Goal: Transaction & Acquisition: Purchase product/service

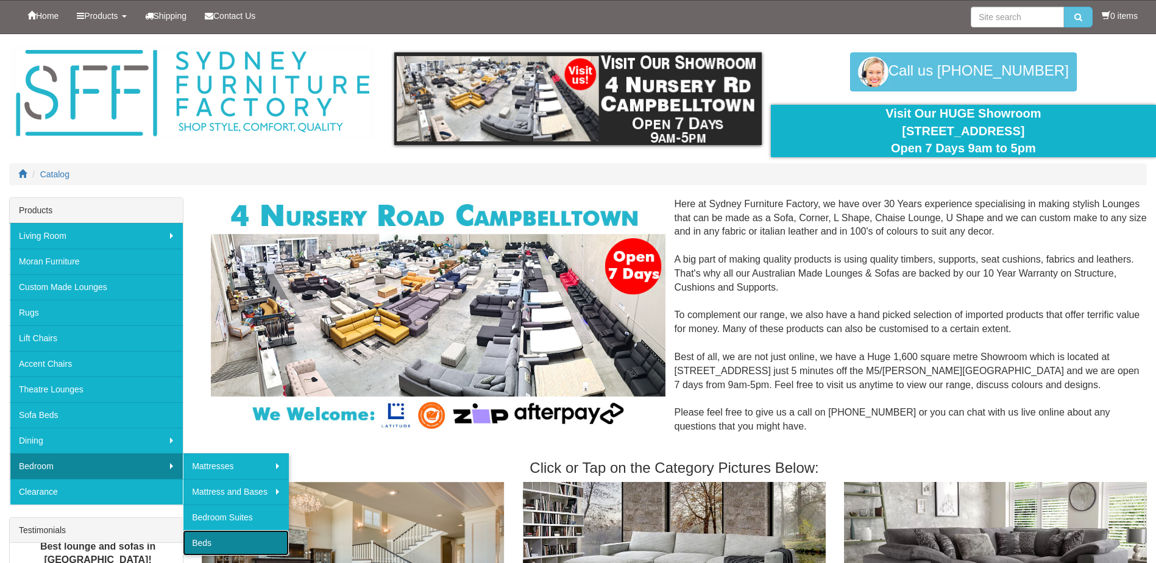
click at [234, 548] on link "Beds" at bounding box center [236, 543] width 106 height 26
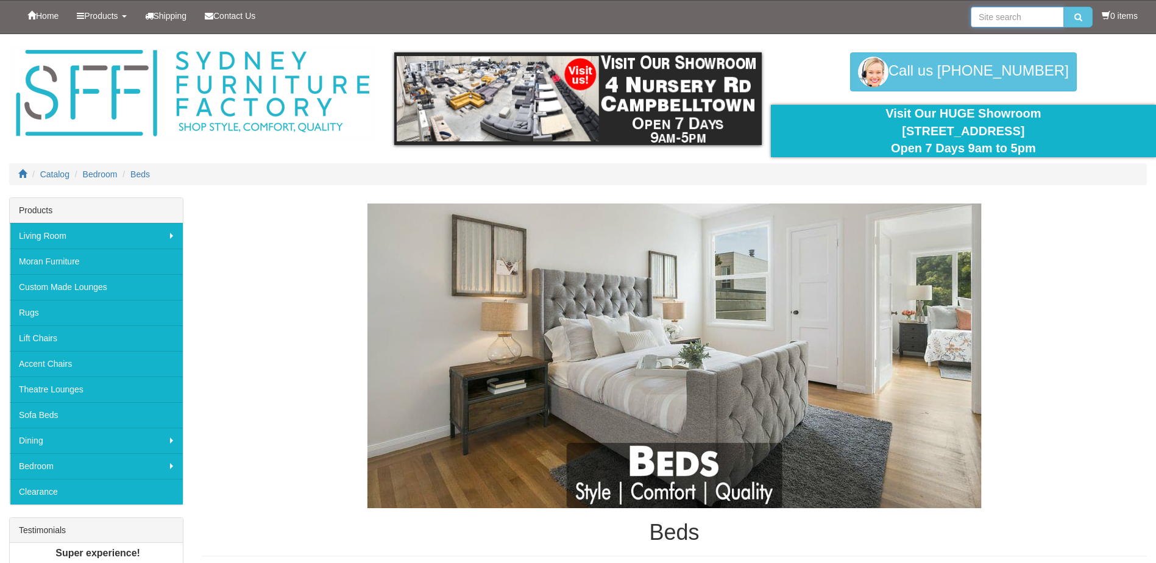
click at [1031, 15] on input "search" at bounding box center [1016, 17] width 93 height 21
type input "lunar"
click at [1064, 7] on button "submit" at bounding box center [1078, 17] width 29 height 21
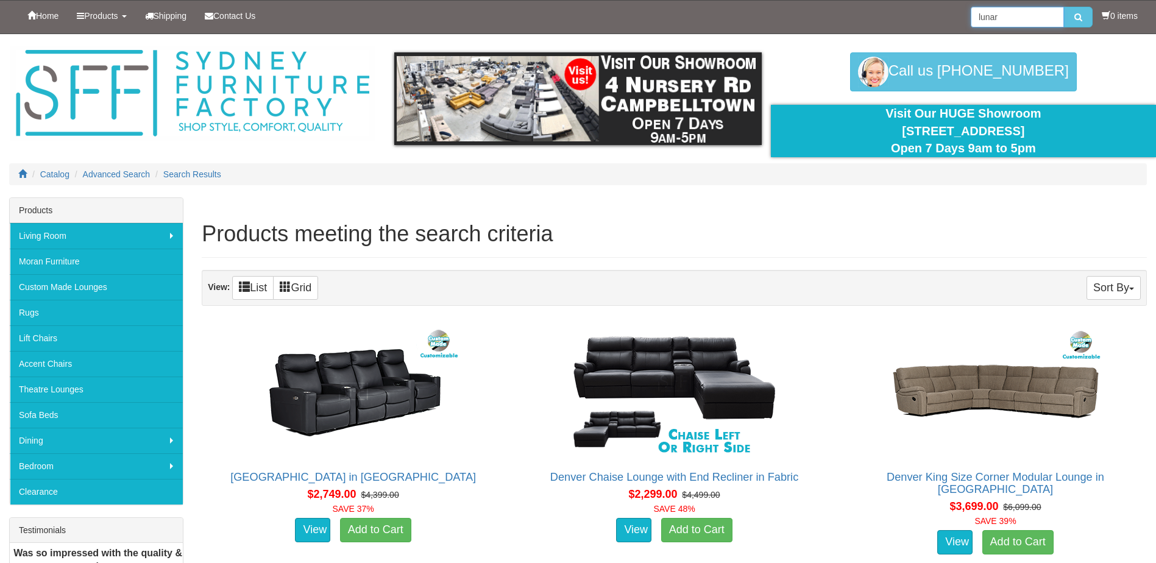
click at [1031, 17] on input "lunar" at bounding box center [1016, 17] width 93 height 21
type input "lunar graphite"
click at [1064, 7] on button "submit" at bounding box center [1078, 17] width 29 height 21
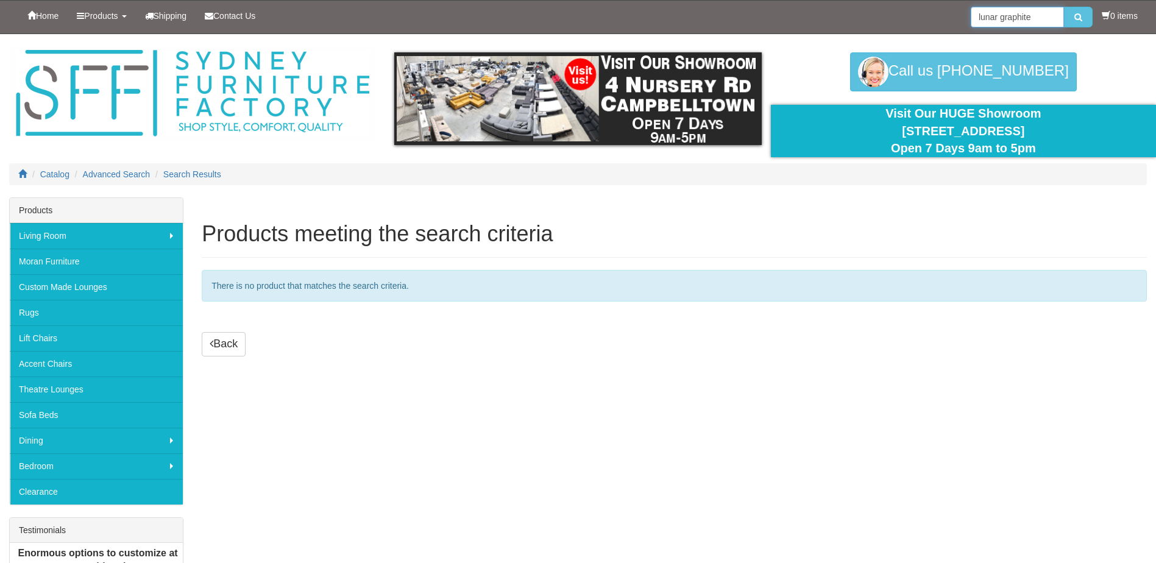
click at [1031, 23] on input "lunar graphite" at bounding box center [1016, 17] width 93 height 21
type input "l"
type input "mattress protector"
click at [1064, 7] on button "submit" at bounding box center [1078, 17] width 29 height 21
drag, startPoint x: 1048, startPoint y: 15, endPoint x: 941, endPoint y: 20, distance: 107.4
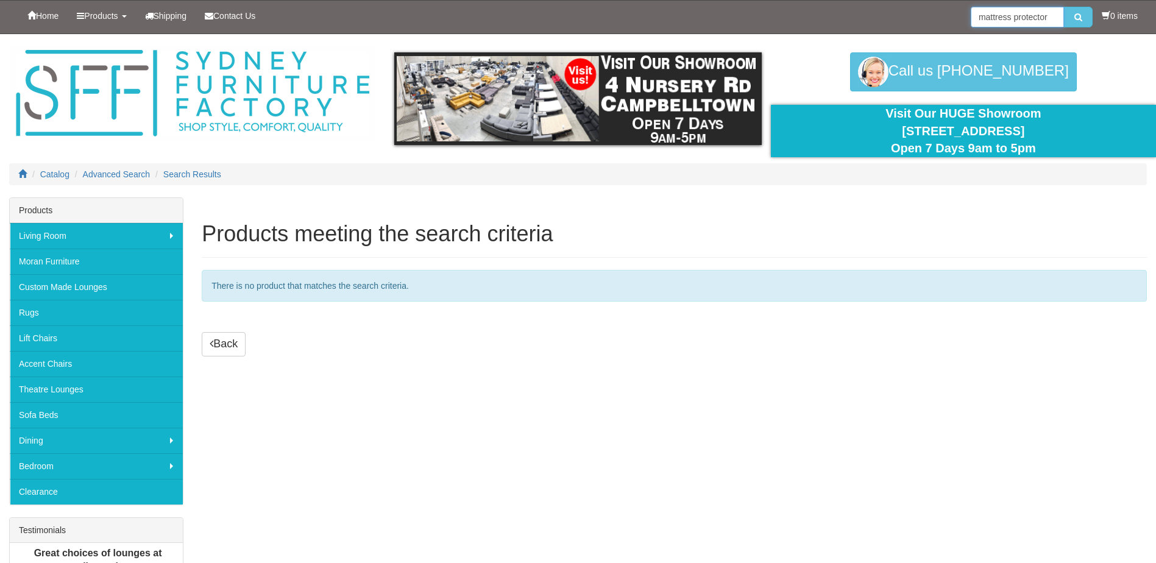
click at [941, 20] on div "Home Products Living Room Lounges Sofas Australian Made Lounges Corner Modular …" at bounding box center [577, 17] width 1137 height 33
type input "lunar graphite"
click at [1064, 7] on button "submit" at bounding box center [1078, 17] width 29 height 21
click at [1076, 12] on button "submit" at bounding box center [1078, 17] width 29 height 21
drag, startPoint x: 1041, startPoint y: 24, endPoint x: 901, endPoint y: 9, distance: 140.3
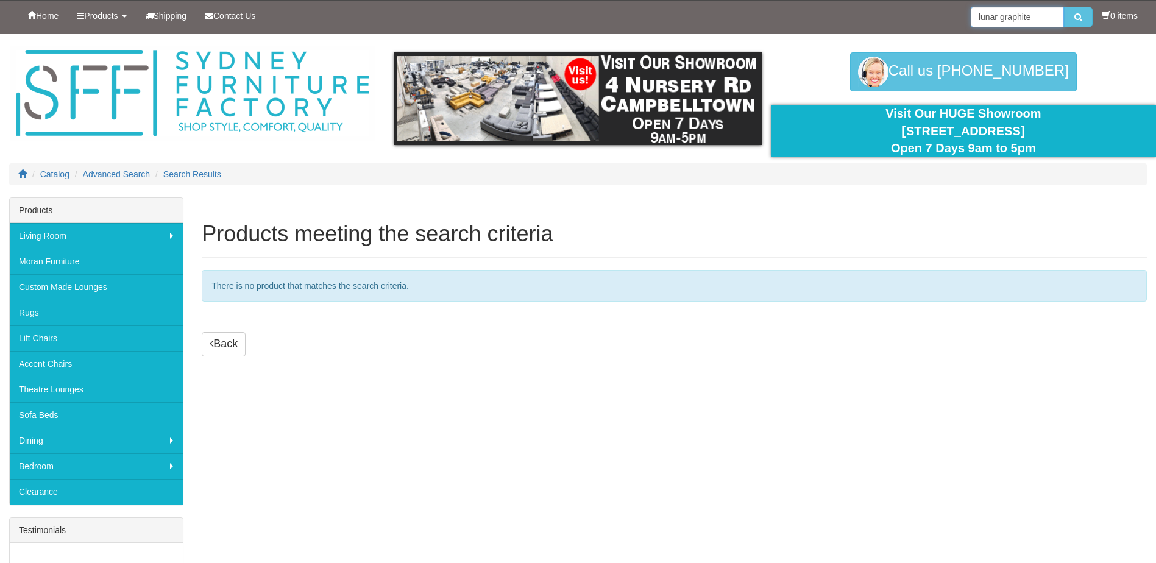
click at [901, 9] on div "Home Products Living Room Lounges Sofas Australian Made Lounges Corner Modular …" at bounding box center [577, 17] width 1137 height 33
click at [1027, 19] on input "search" at bounding box center [1016, 17] width 93 height 21
click at [990, 14] on input "search" at bounding box center [1016, 17] width 93 height 21
type input "l"
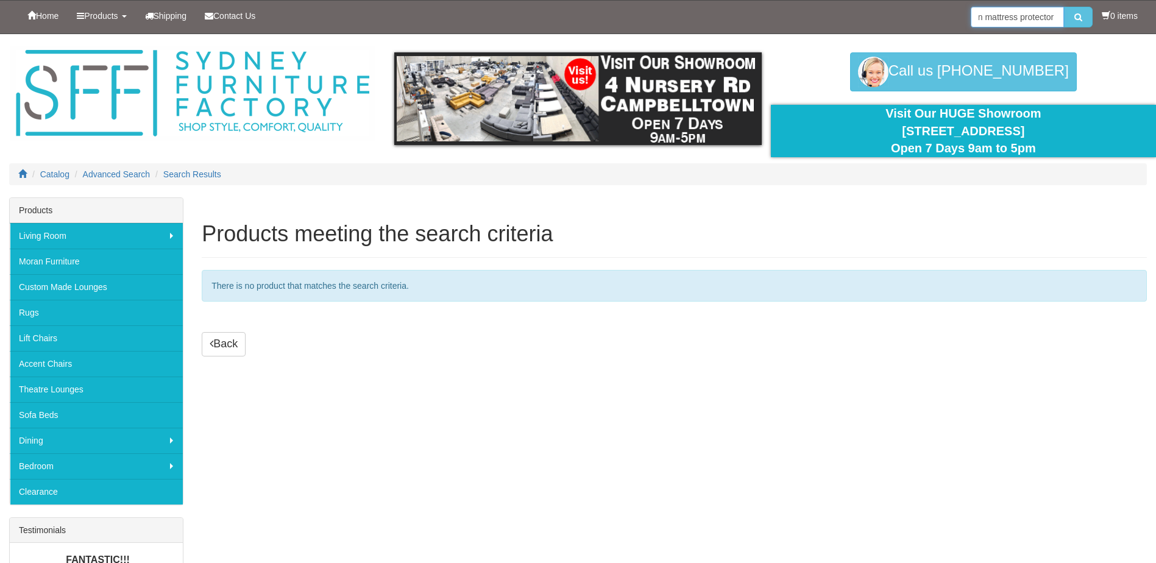
type input "swan mattress protector"
click at [1064, 7] on button "submit" at bounding box center [1078, 17] width 29 height 21
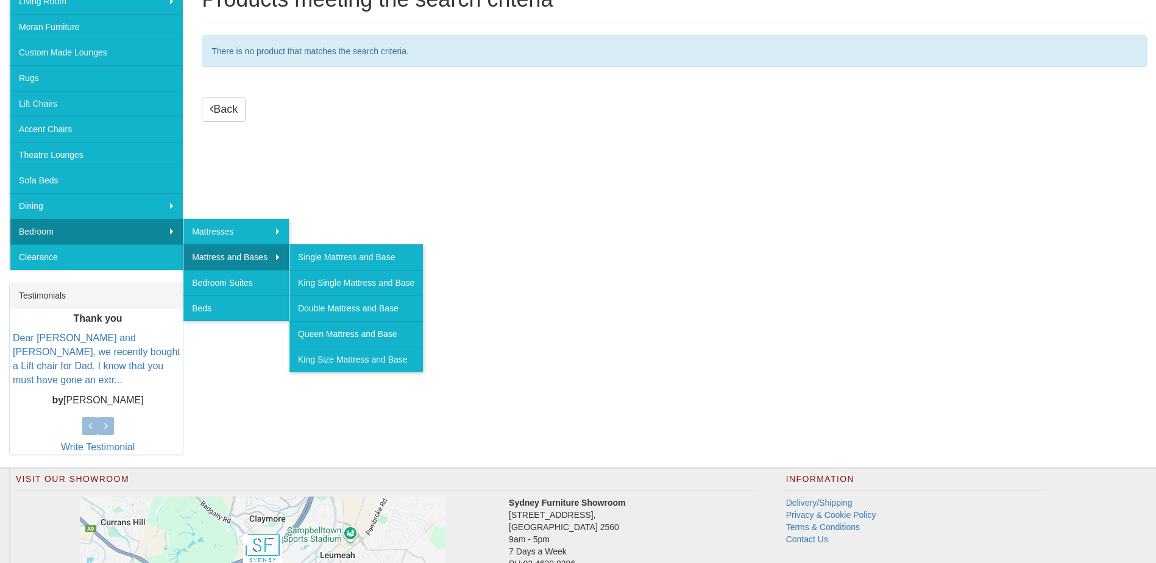
scroll to position [244, 0]
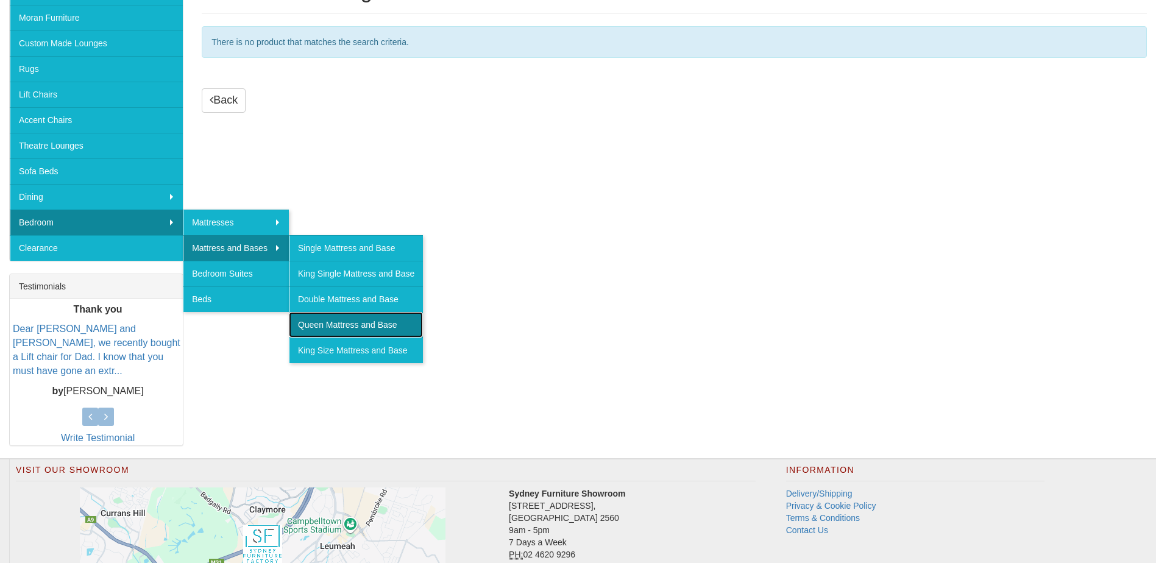
click at [314, 331] on link "Queen Mattress and Base" at bounding box center [356, 325] width 134 height 26
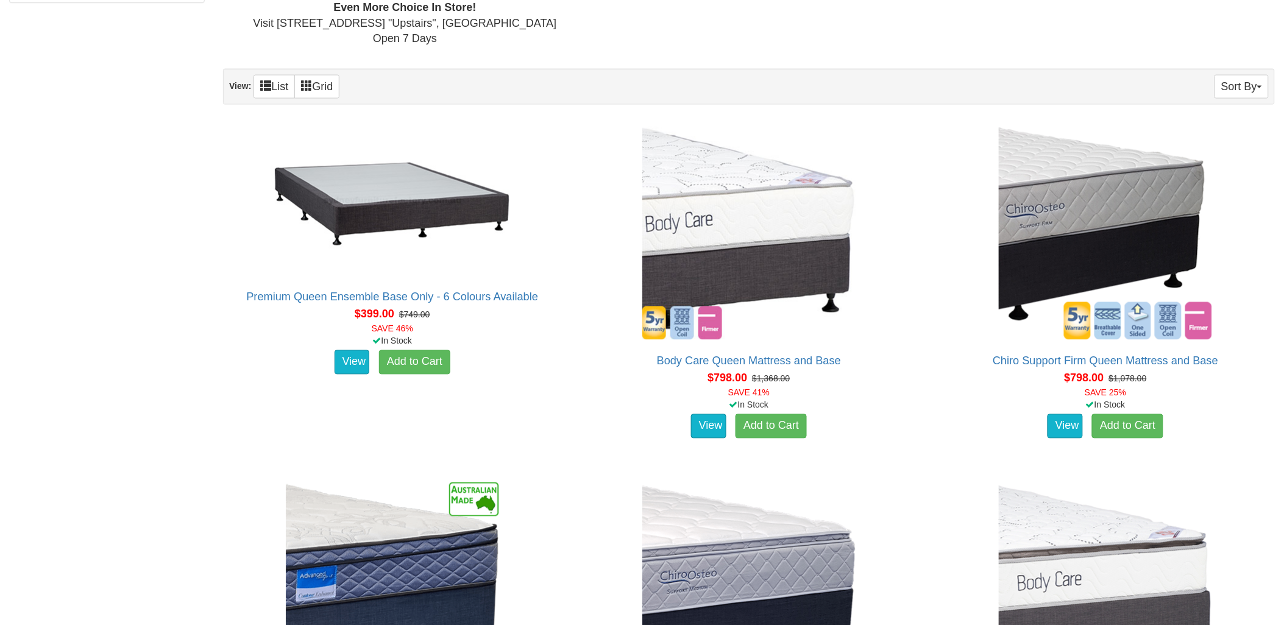
scroll to position [663, 0]
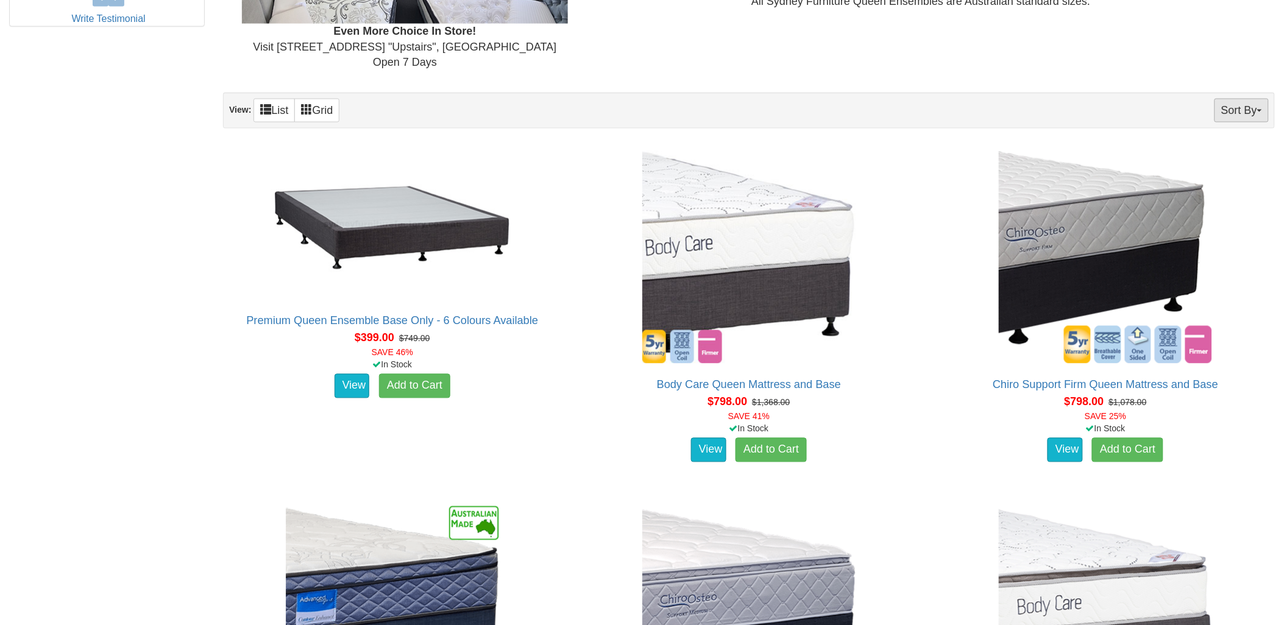
click at [1155, 110] on button "Sort By" at bounding box center [1241, 111] width 54 height 24
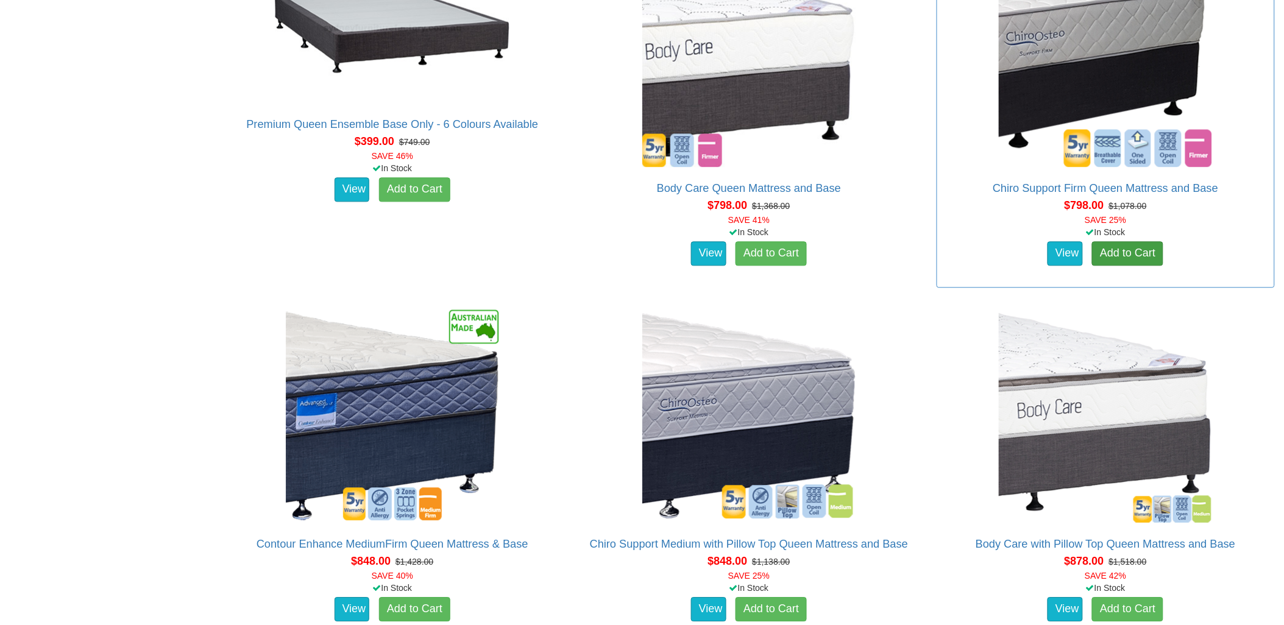
scroll to position [1069, 0]
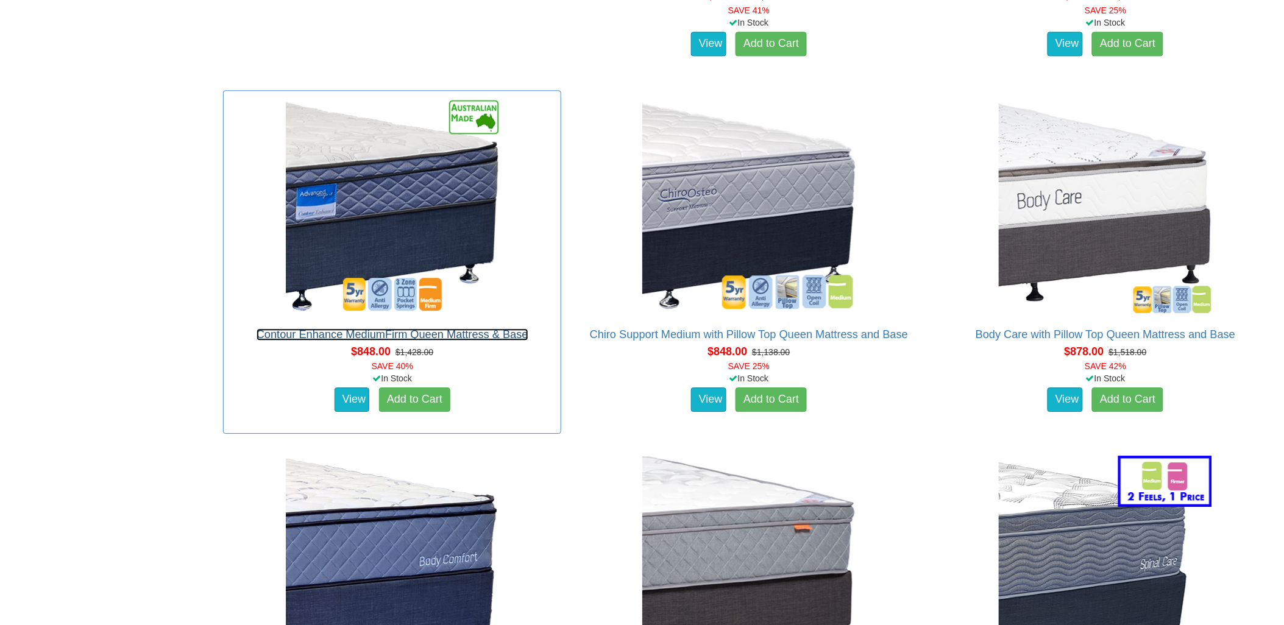
click at [482, 334] on link "Contour Enhance MediumFirm Queen Mattress & Base" at bounding box center [392, 334] width 272 height 12
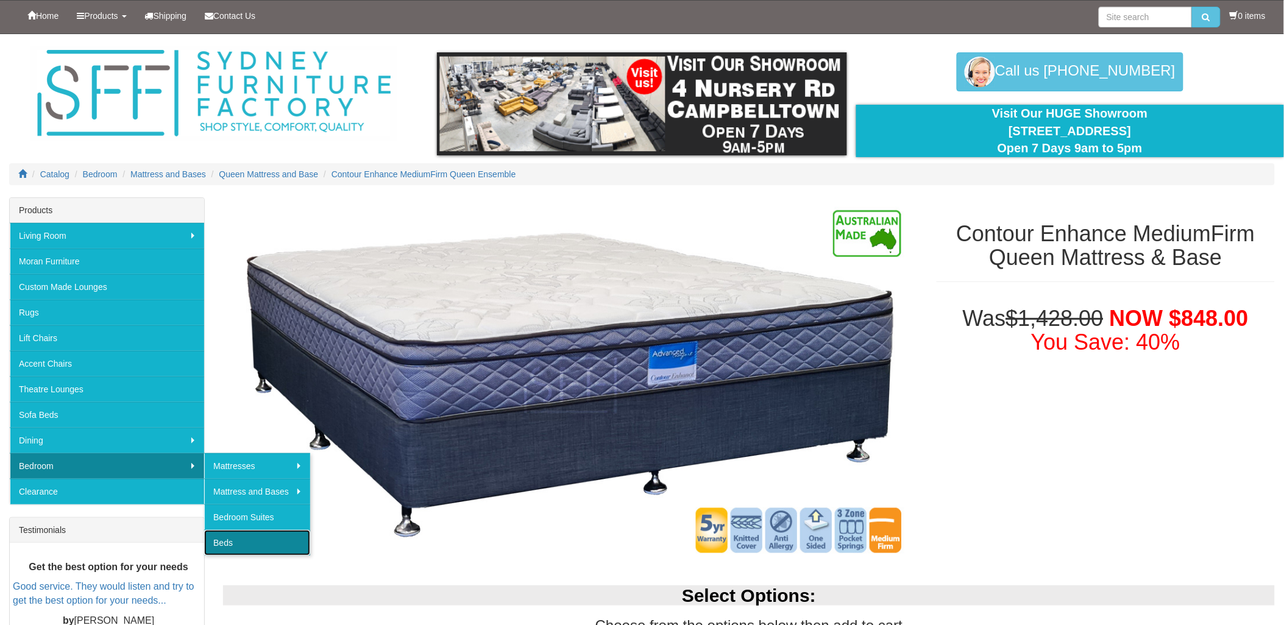
click at [270, 539] on link "Beds" at bounding box center [257, 543] width 106 height 26
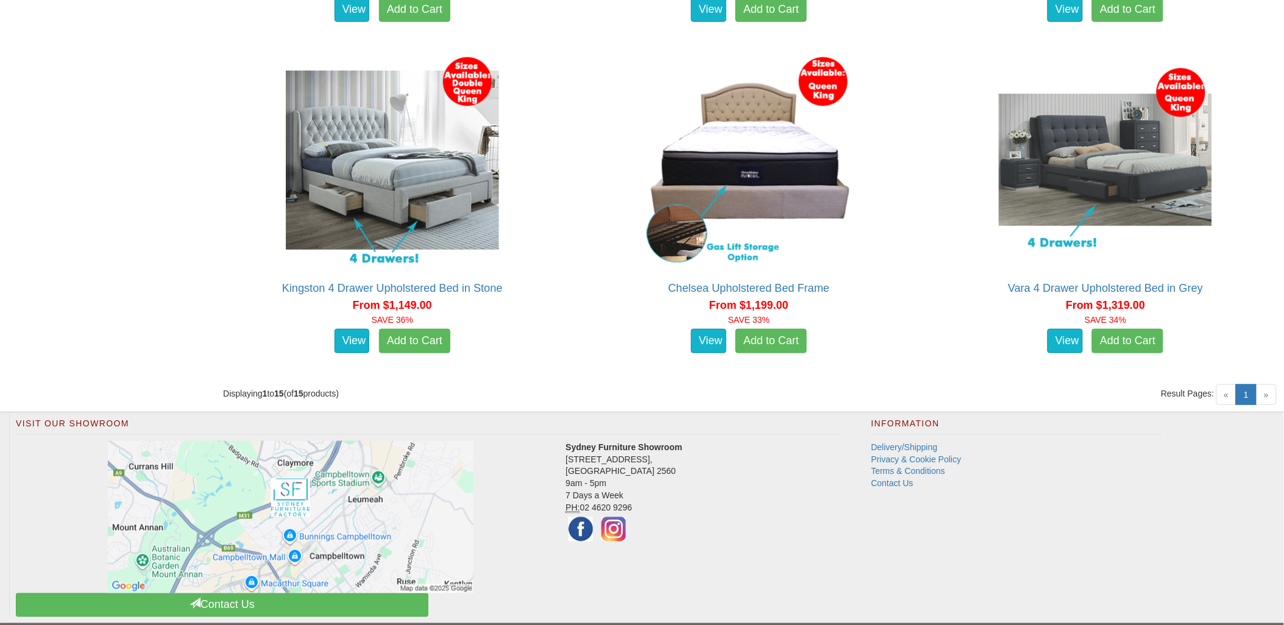
scroll to position [2030, 0]
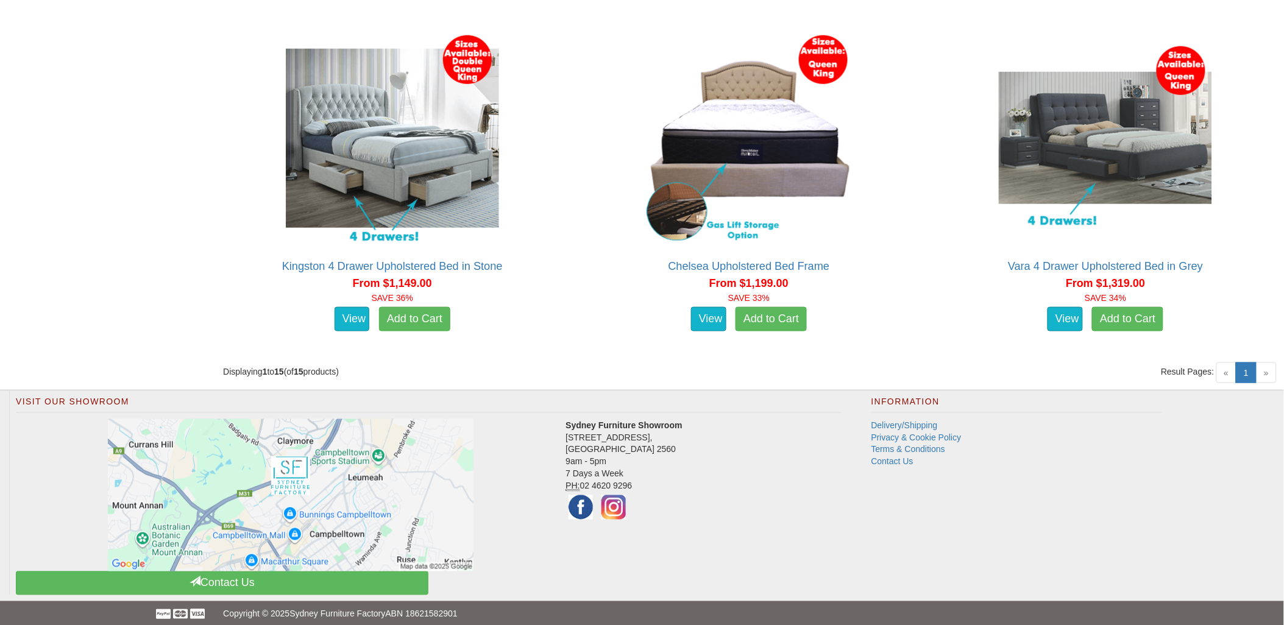
click at [1271, 379] on span "»" at bounding box center [1266, 372] width 21 height 21
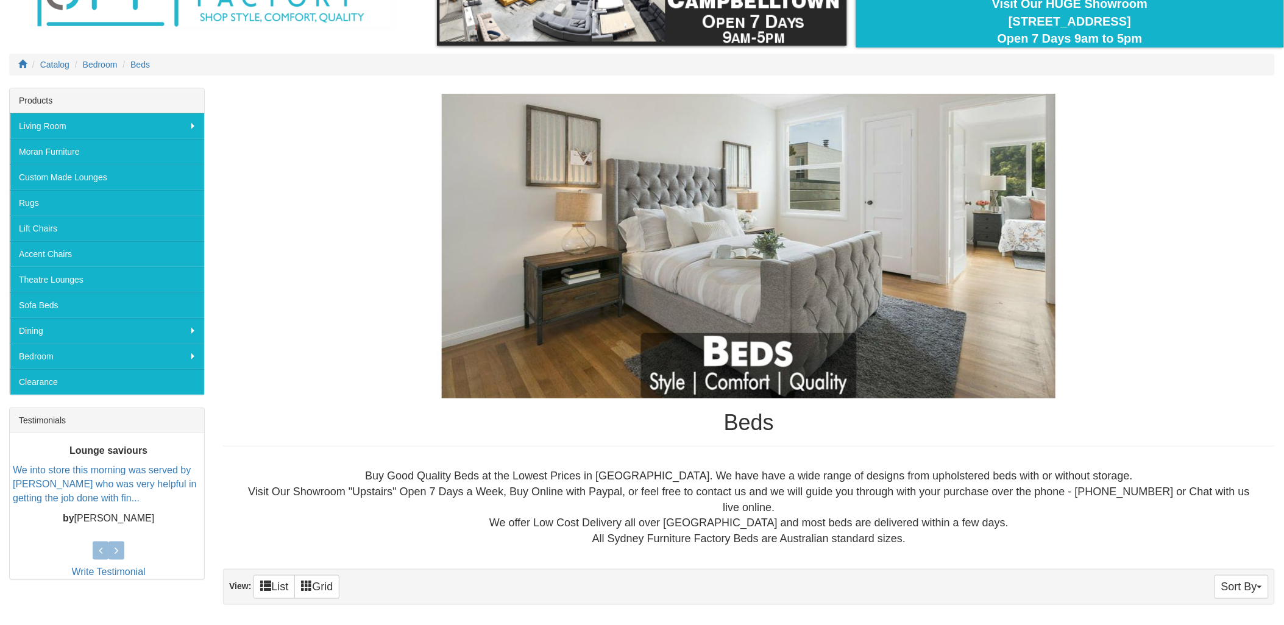
scroll to position [68, 0]
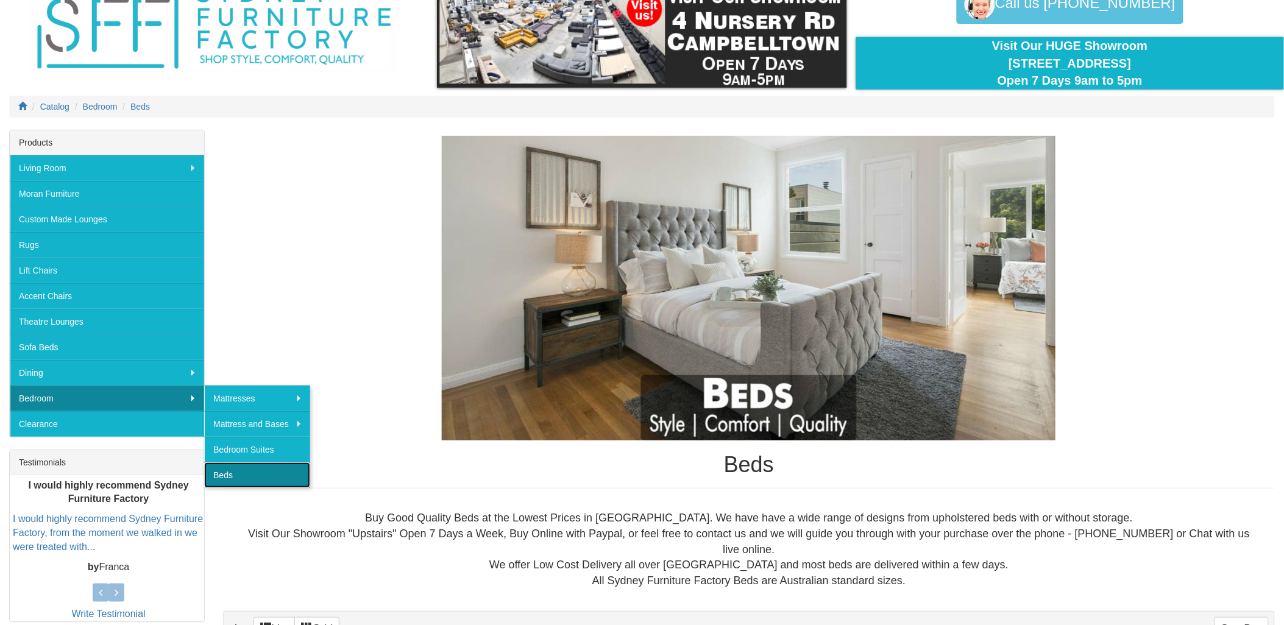
click at [270, 478] on link "Beds" at bounding box center [257, 475] width 106 height 26
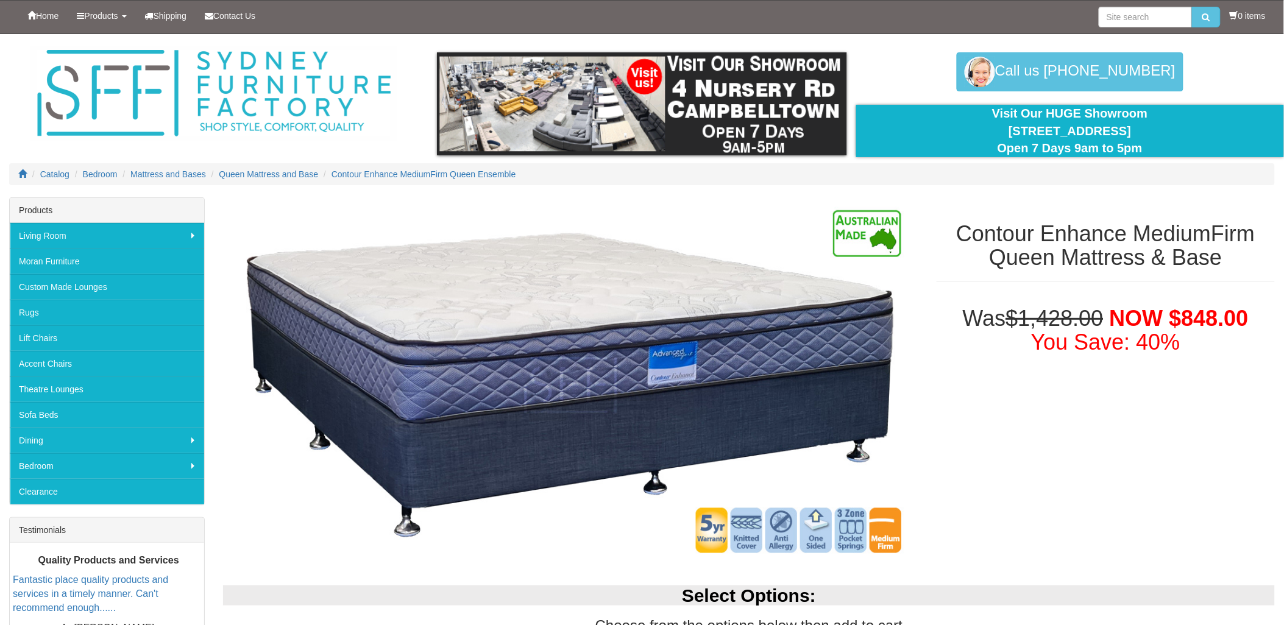
drag, startPoint x: 1221, startPoint y: 595, endPoint x: 1116, endPoint y: 348, distance: 267.7
click at [1221, 593] on h2 "Select Options:" at bounding box center [748, 595] width 1051 height 20
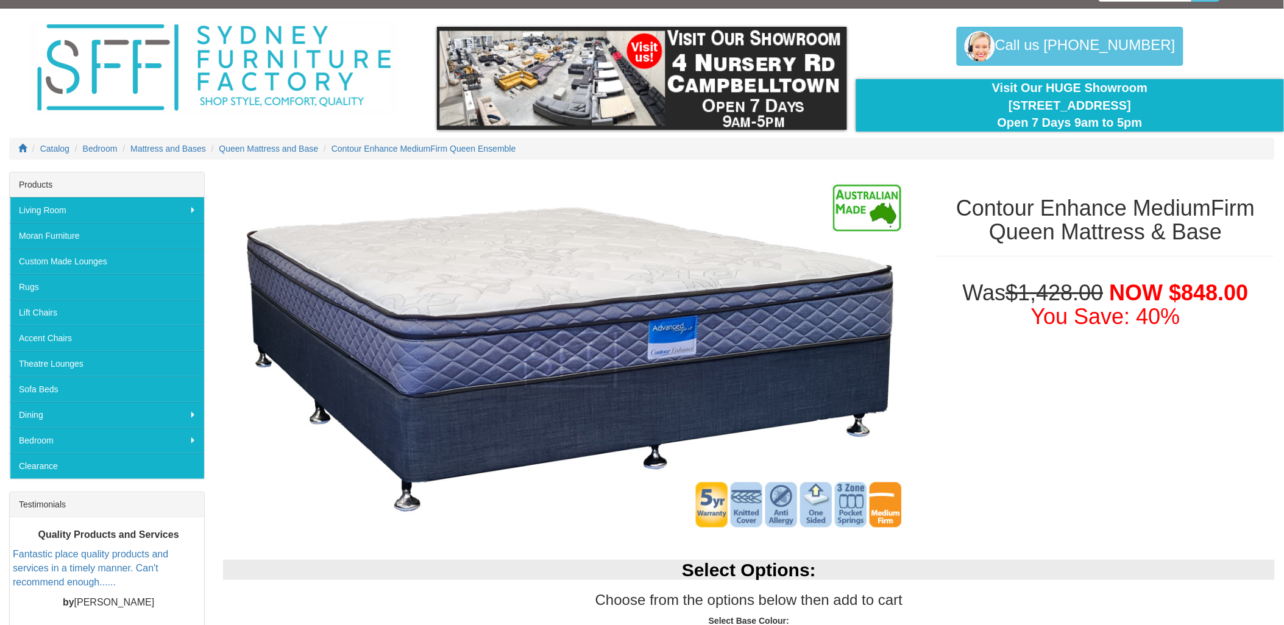
scroll to position [68, 0]
